Goal: Task Accomplishment & Management: Use online tool/utility

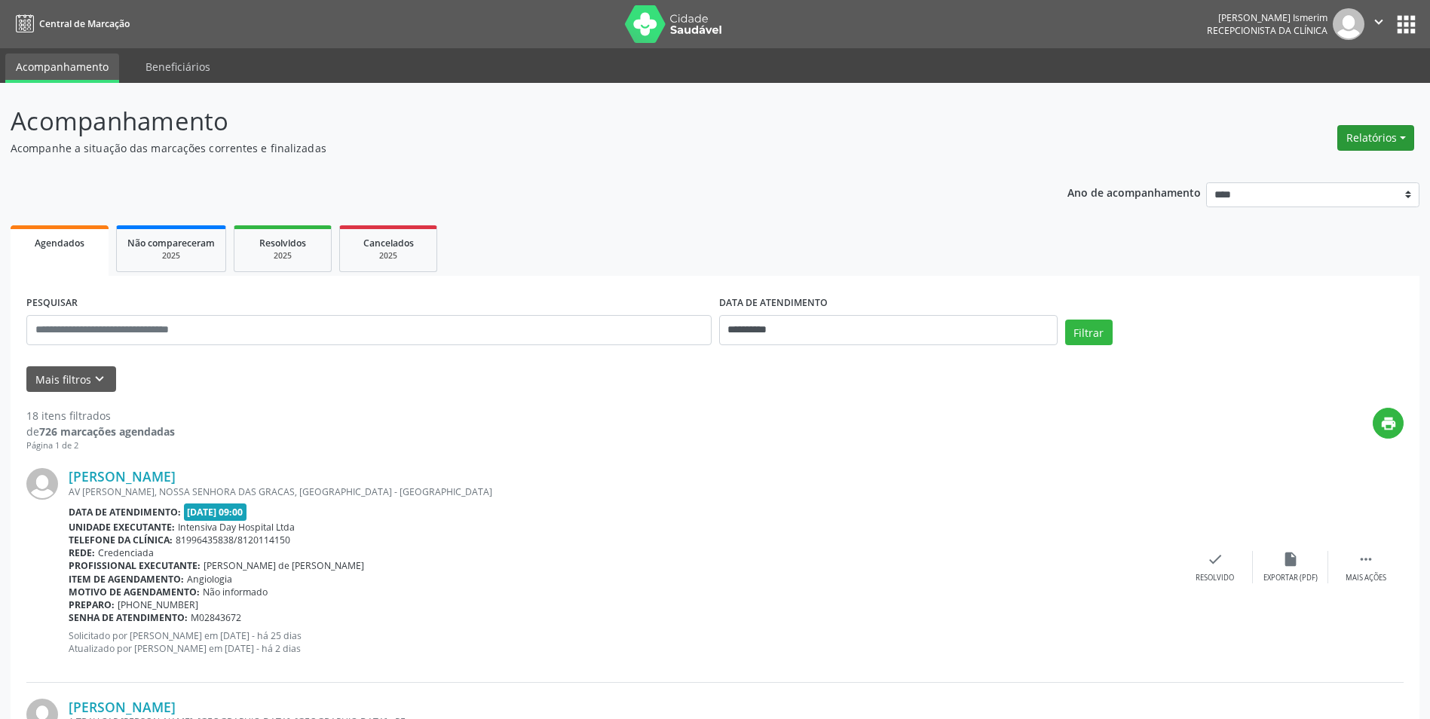
click at [1387, 130] on button "Relatórios" at bounding box center [1375, 138] width 77 height 26
click at [1365, 171] on link "Agendamentos" at bounding box center [1334, 170] width 162 height 21
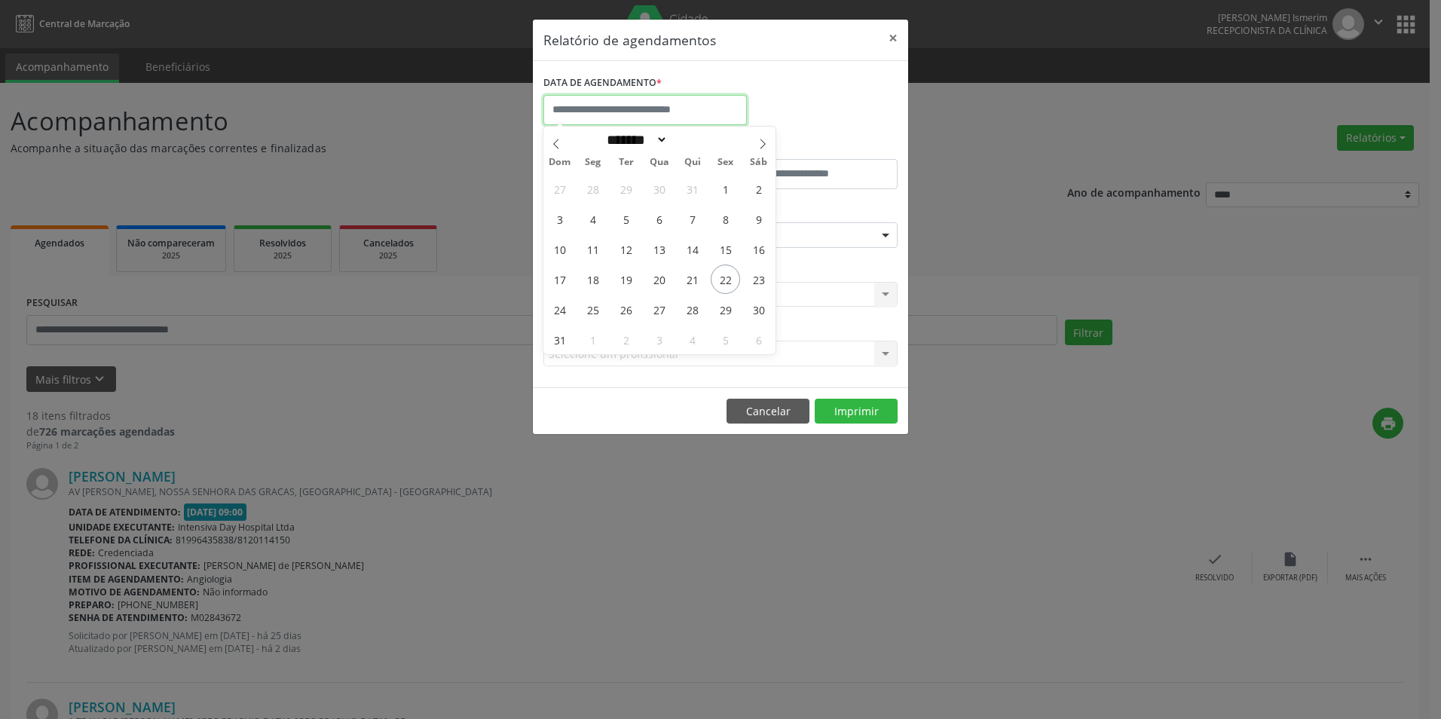
click at [637, 100] on input "text" at bounding box center [645, 110] width 204 height 30
click at [752, 283] on span "23" at bounding box center [758, 279] width 29 height 29
type input "**********"
click at [754, 283] on span "23" at bounding box center [758, 279] width 29 height 29
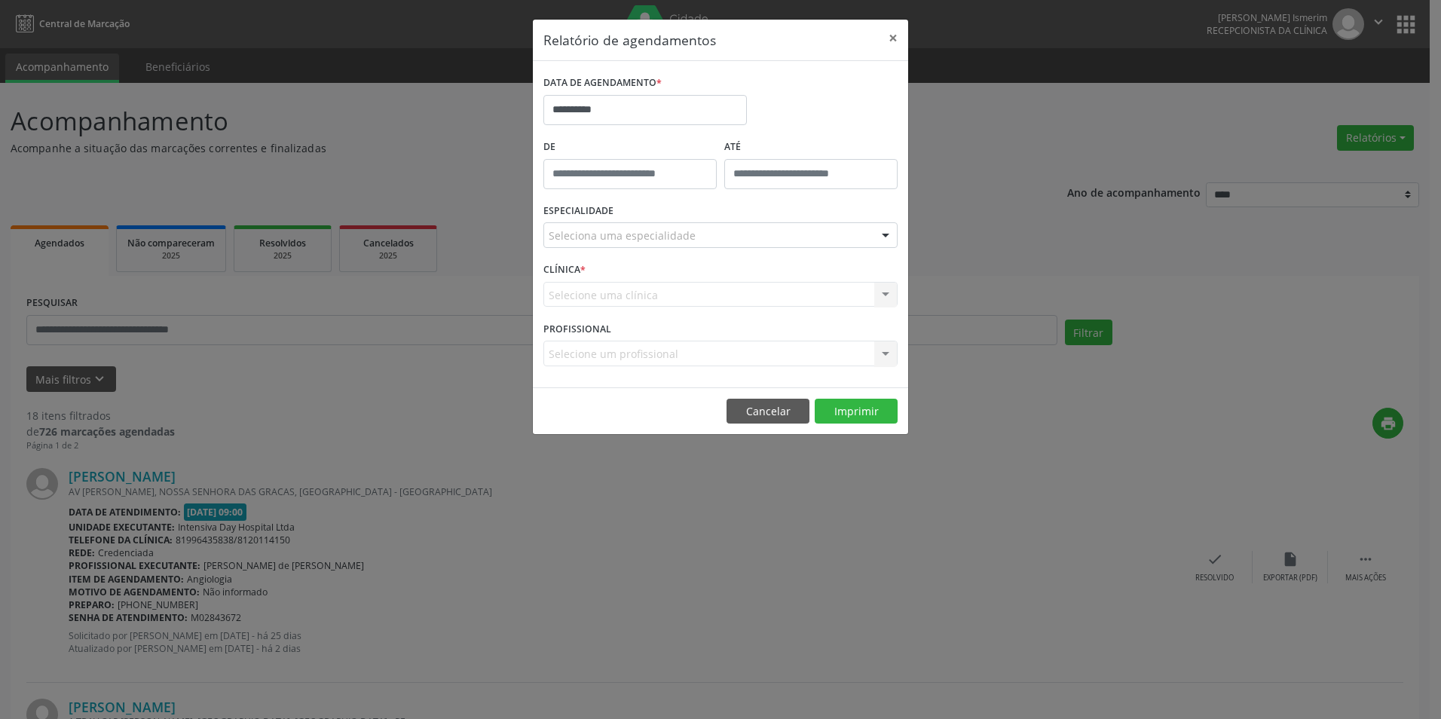
click at [812, 240] on div "Seleciona uma especialidade" at bounding box center [720, 235] width 354 height 26
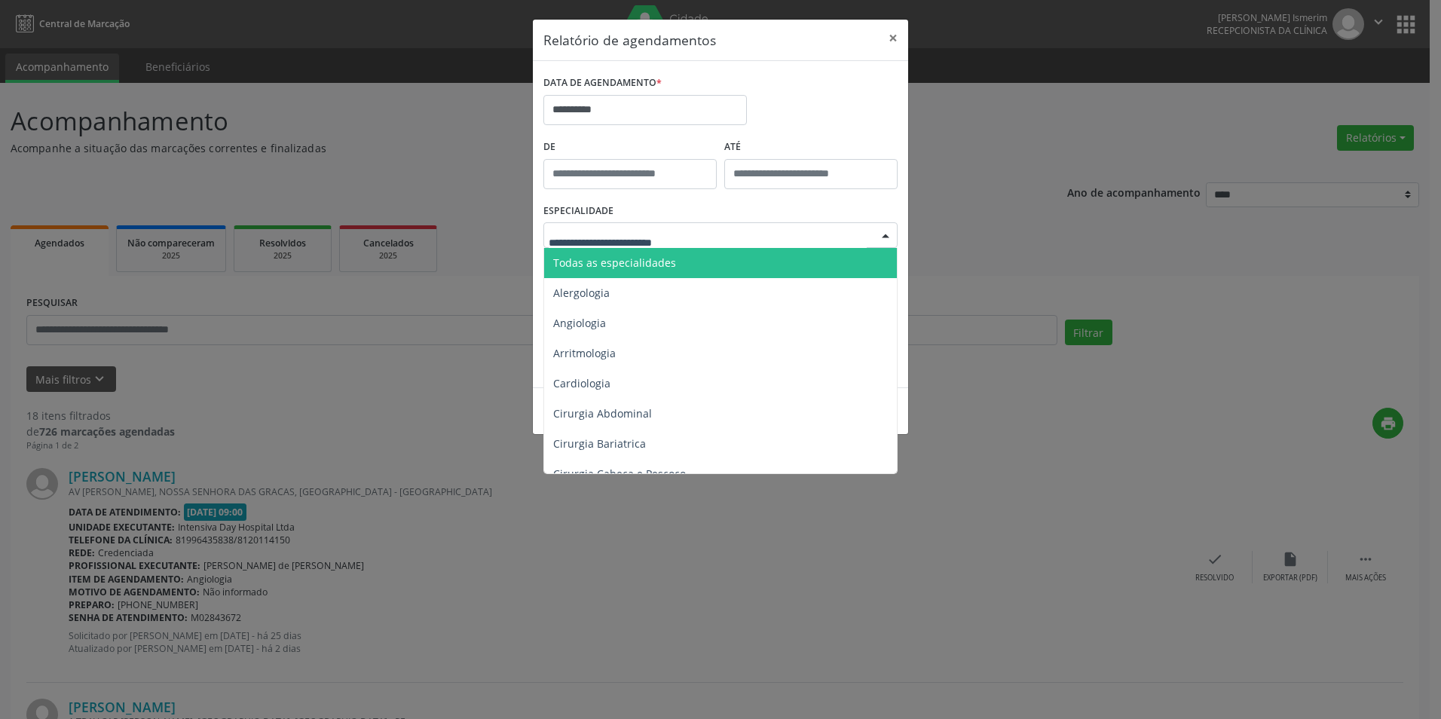
click at [772, 260] on span "Todas as especialidades" at bounding box center [721, 263] width 355 height 30
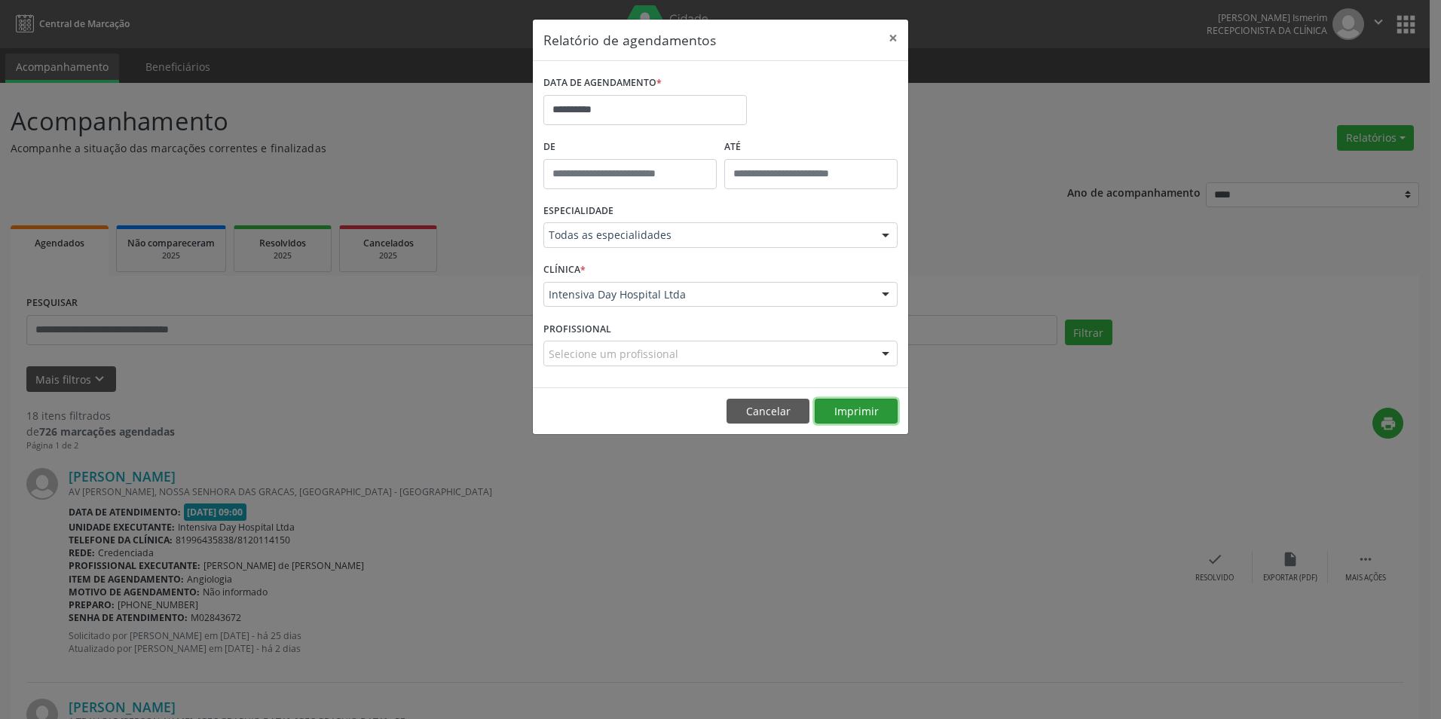
click at [878, 416] on button "Imprimir" at bounding box center [856, 412] width 83 height 26
